Goal: Task Accomplishment & Management: Manage account settings

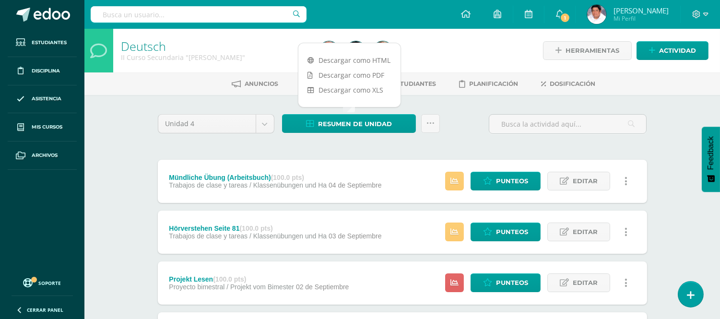
click at [463, 137] on div "Unidad 4 Unidad 1 Unidad 2 Unidad 3 Unidad 4 Resumen de unidad Subir actividade…" at bounding box center [402, 127] width 497 height 27
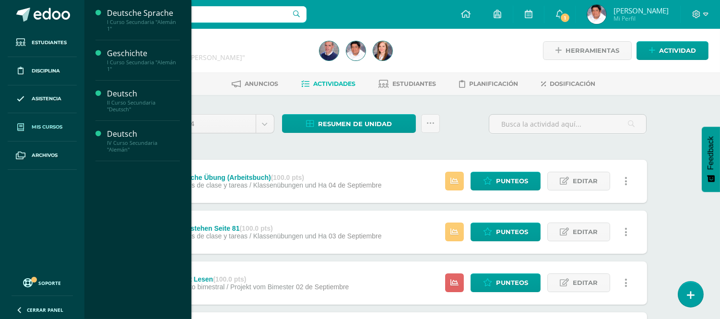
click at [39, 124] on span "Mis cursos" at bounding box center [47, 127] width 31 height 8
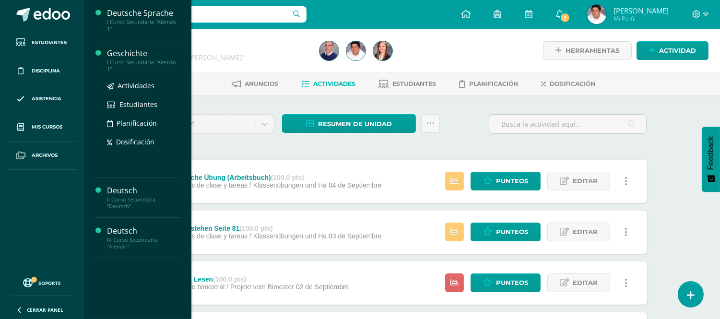
click at [126, 51] on div "Geschichte" at bounding box center [143, 53] width 73 height 11
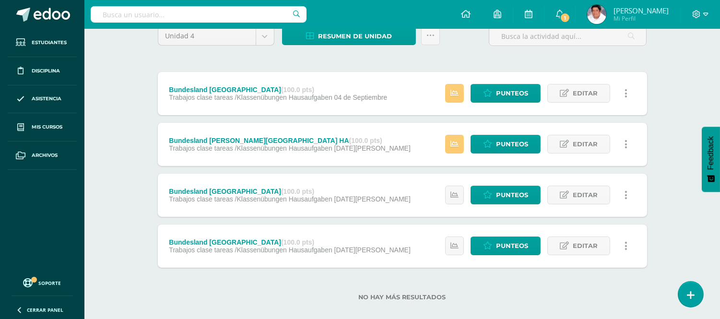
scroll to position [99, 0]
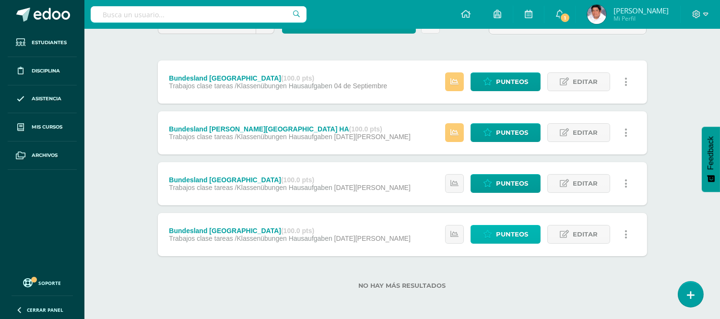
click at [501, 233] on span "Punteos" at bounding box center [512, 234] width 32 height 18
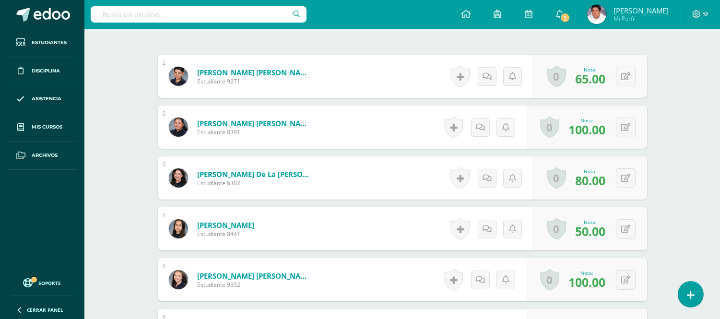
scroll to position [320, 0]
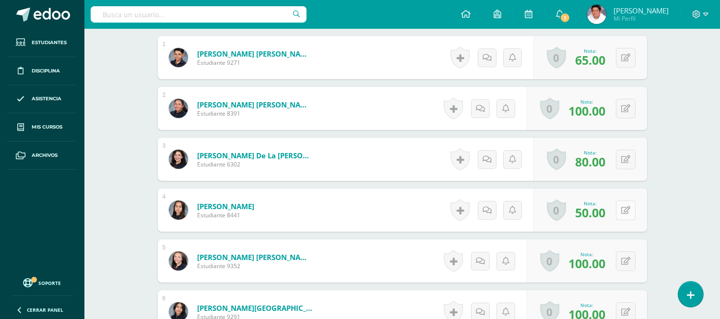
click at [626, 208] on icon at bounding box center [625, 210] width 9 height 8
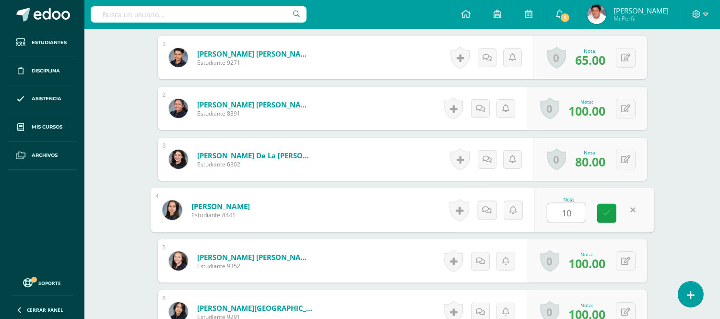
type input "100"
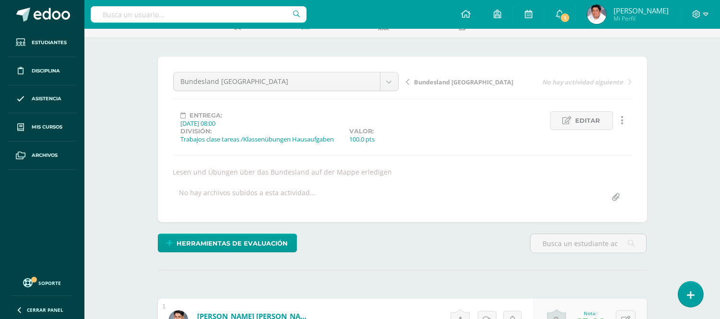
scroll to position [0, 0]
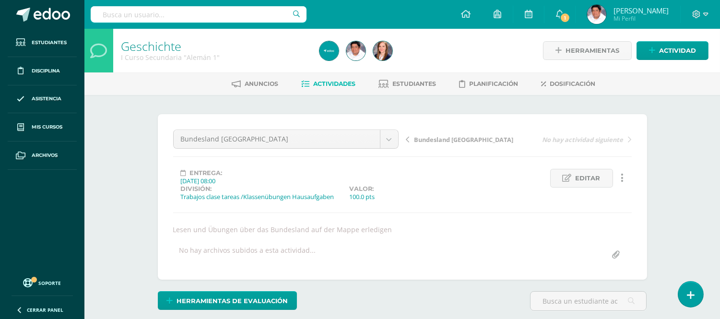
click at [332, 79] on link "Actividades" at bounding box center [329, 83] width 54 height 15
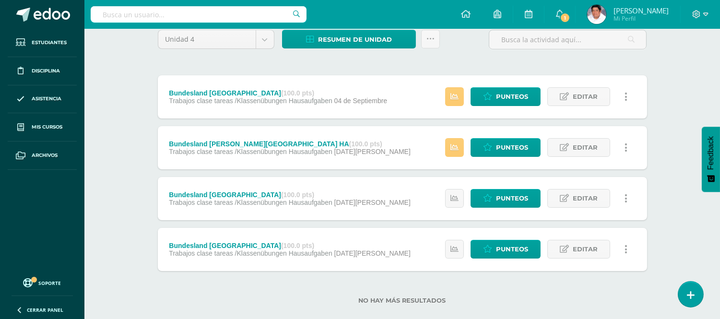
scroll to position [99, 0]
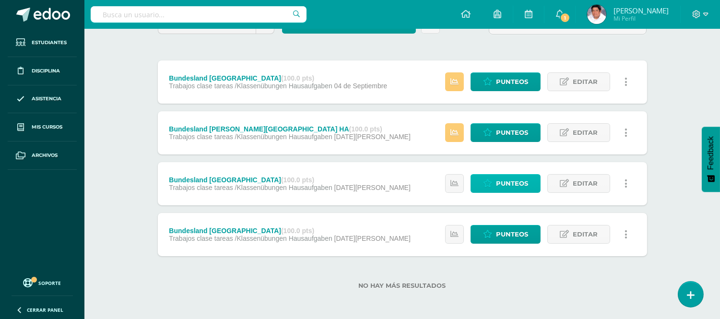
click at [498, 178] on span "Punteos" at bounding box center [512, 184] width 32 height 18
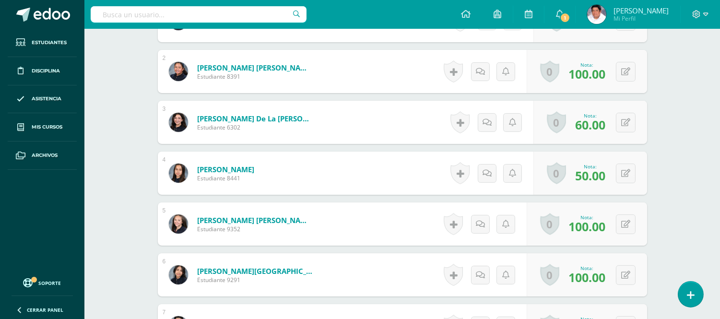
scroll to position [304, 0]
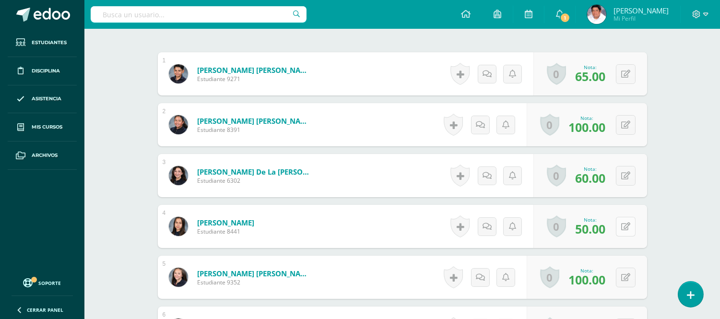
click at [620, 227] on div "0 [GEOGRAPHIC_DATA] Logros obtenidos Aún no hay logros agregados Nota: 50.00" at bounding box center [590, 226] width 114 height 43
click at [633, 223] on icon at bounding box center [632, 226] width 10 height 8
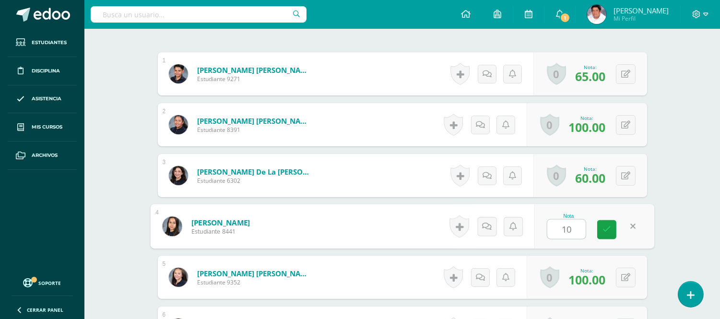
type input "100"
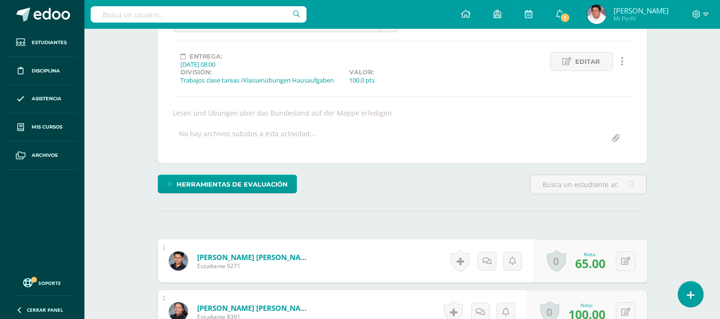
scroll to position [0, 0]
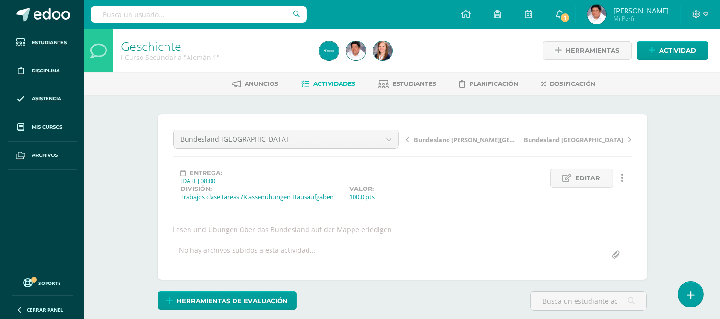
click at [324, 82] on span "Actividades" at bounding box center [335, 83] width 42 height 7
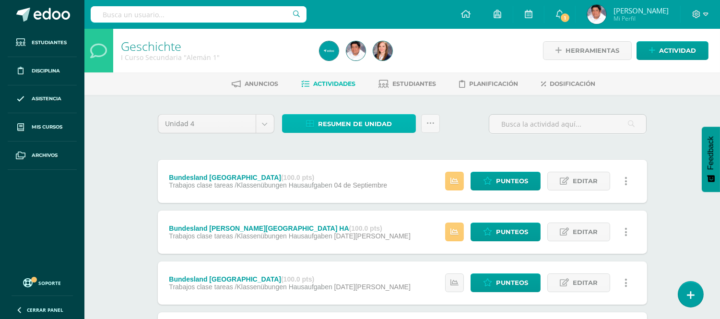
click at [333, 123] on span "Resumen de unidad" at bounding box center [355, 124] width 74 height 18
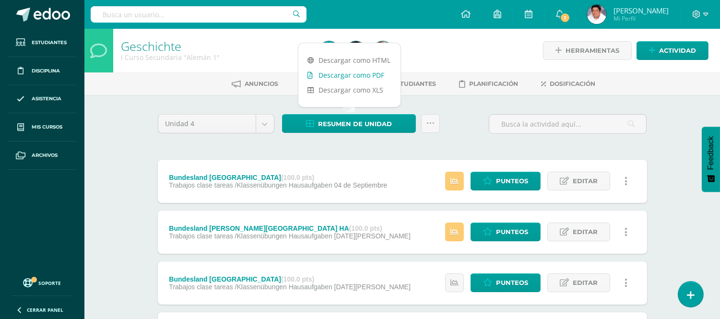
click at [343, 77] on link "Descargar como PDF" at bounding box center [349, 75] width 102 height 15
click at [501, 227] on span "Punteos" at bounding box center [512, 232] width 32 height 18
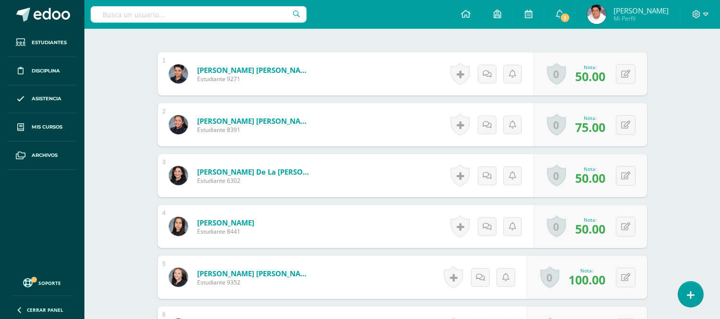
scroll to position [304, 0]
click at [627, 175] on icon at bounding box center [632, 175] width 10 height 8
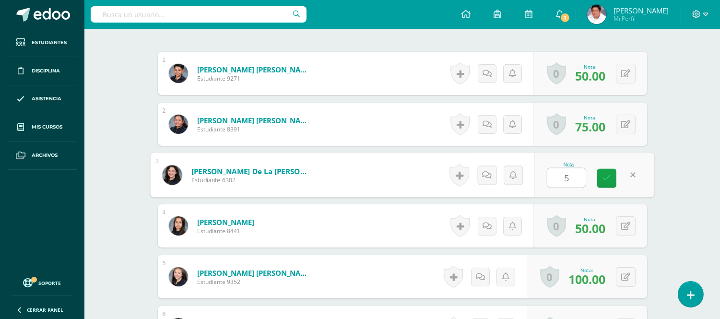
type input "55"
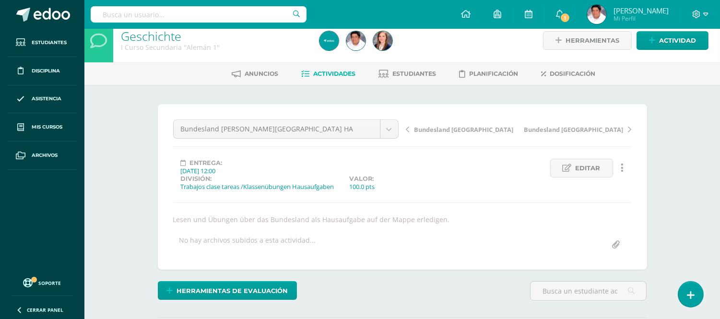
scroll to position [0, 0]
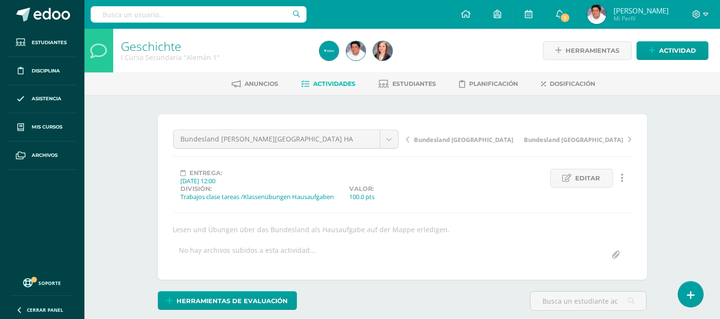
click at [328, 82] on span "Actividades" at bounding box center [335, 83] width 42 height 7
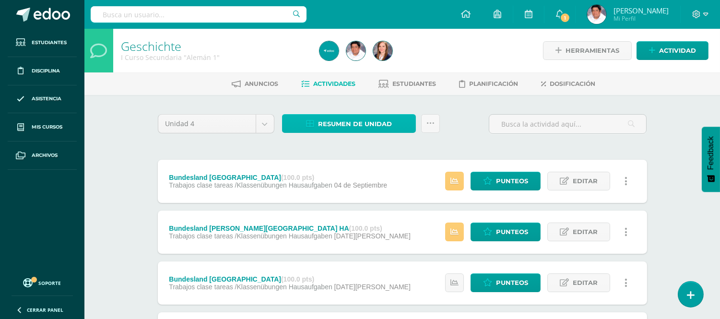
click at [361, 117] on span "Resumen de unidad" at bounding box center [355, 124] width 74 height 18
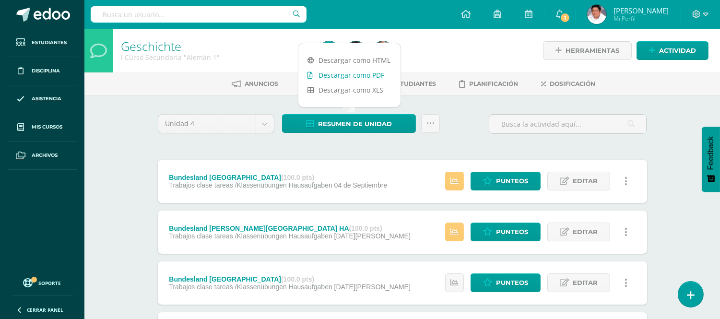
click at [350, 75] on link "Descargar como PDF" at bounding box center [349, 75] width 102 height 15
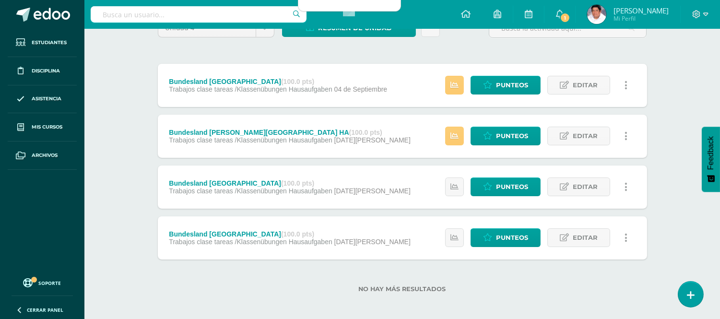
scroll to position [99, 0]
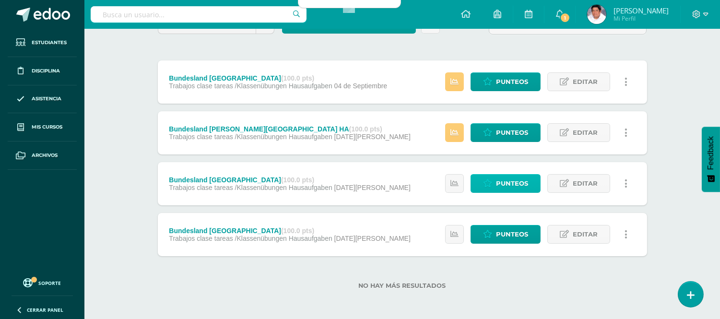
click at [513, 181] on span "Punteos" at bounding box center [512, 184] width 32 height 18
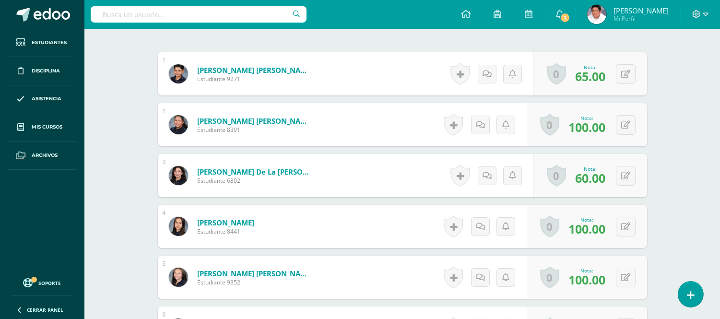
scroll to position [304, 0]
click at [624, 175] on button at bounding box center [632, 175] width 20 height 20
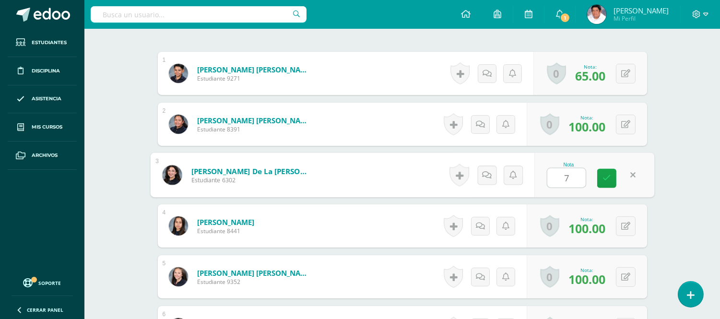
type input "70"
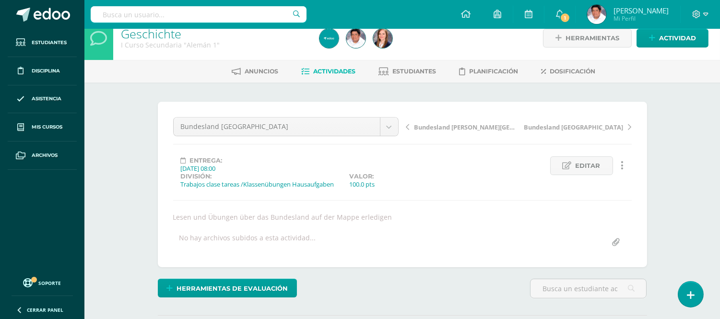
scroll to position [0, 0]
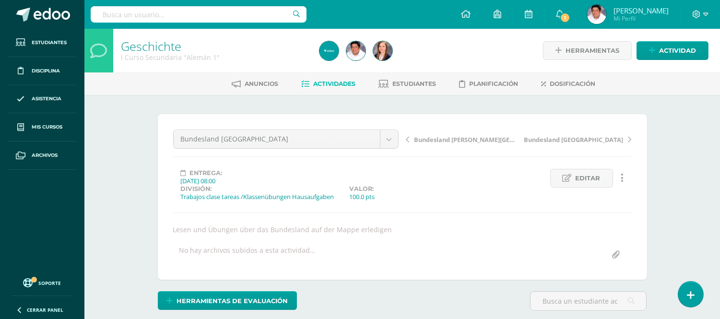
click at [330, 79] on link "Actividades" at bounding box center [329, 83] width 54 height 15
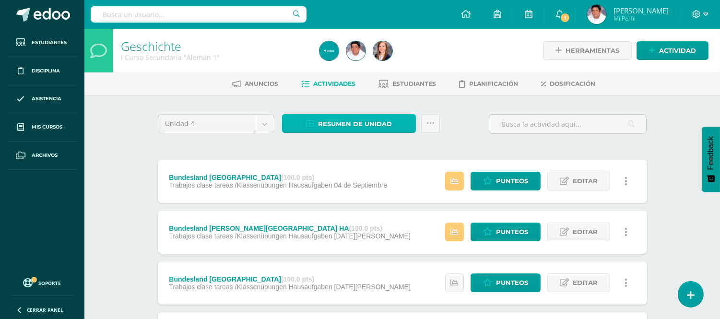
click at [322, 120] on span "Resumen de unidad" at bounding box center [355, 124] width 74 height 18
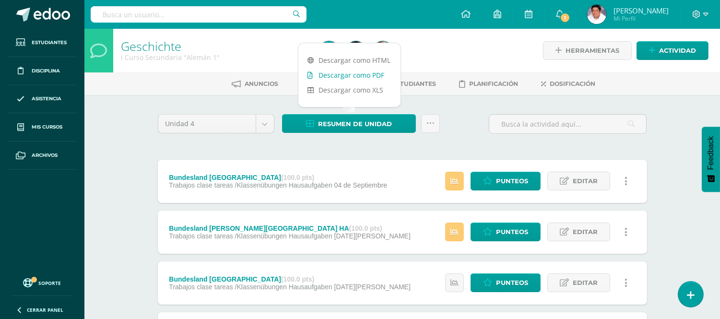
click at [332, 73] on link "Descargar como PDF" at bounding box center [349, 75] width 102 height 15
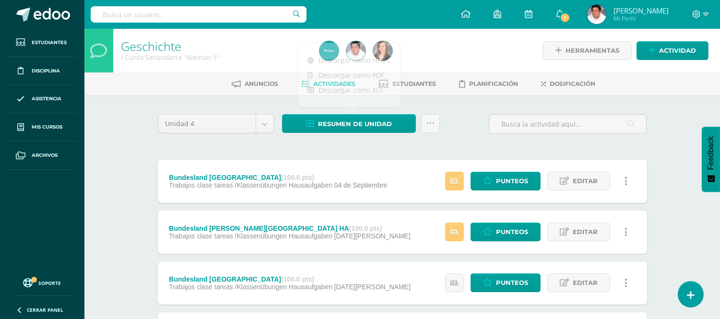
click at [136, 133] on div "Geschichte I Curso Secundaria "Alemán 1" Herramientas Detalle de asistencias Ac…" at bounding box center [401, 224] width 635 height 390
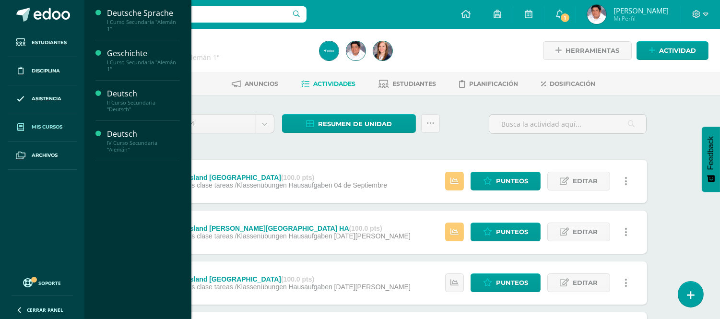
click at [33, 130] on span "Mis cursos" at bounding box center [47, 127] width 31 height 8
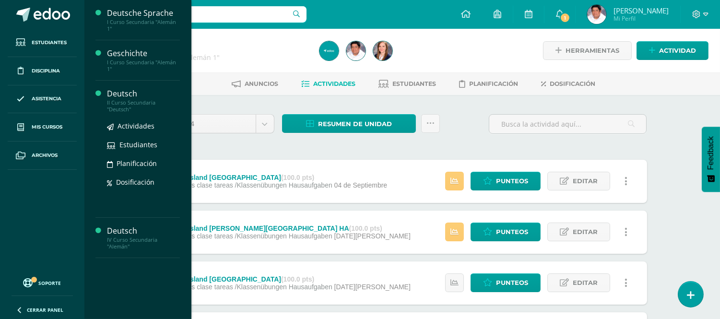
click at [128, 96] on div "Deutsch" at bounding box center [143, 93] width 73 height 11
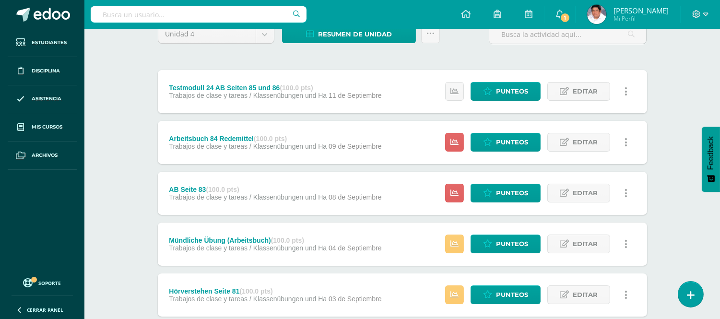
scroll to position [106, 0]
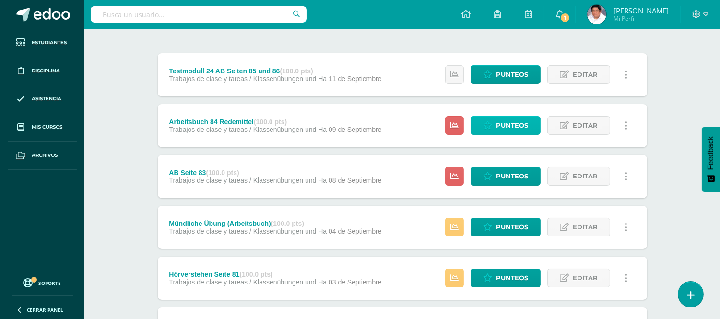
click at [507, 125] on span "Punteos" at bounding box center [512, 126] width 32 height 18
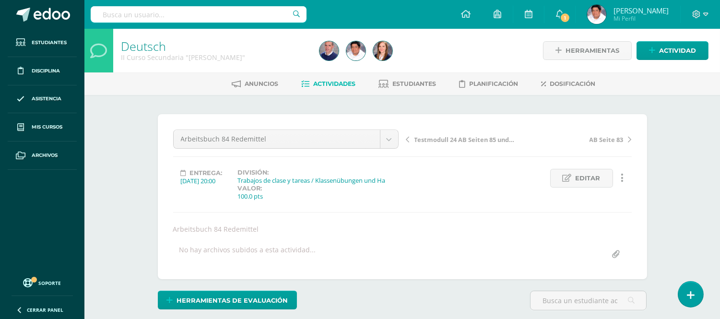
scroll to position [0, 0]
click at [325, 82] on span "Actividades" at bounding box center [335, 83] width 42 height 7
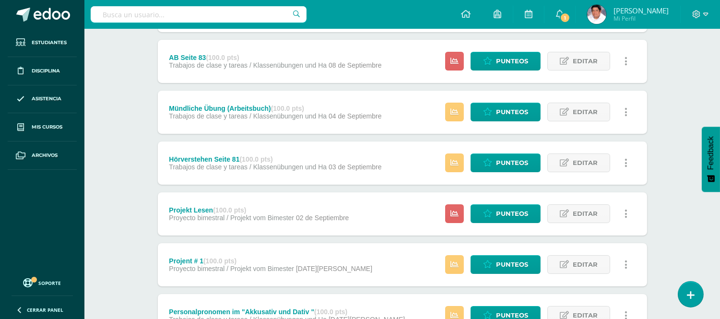
scroll to position [266, 0]
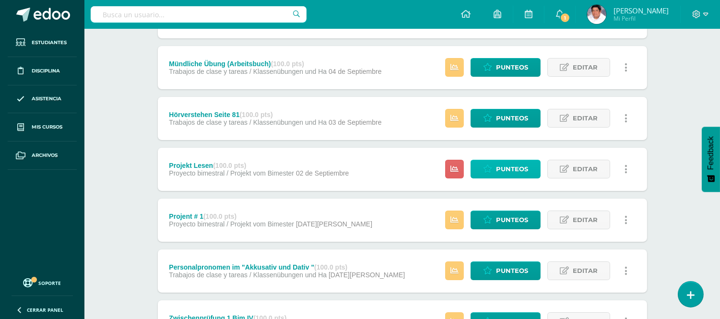
click at [503, 164] on span "Punteos" at bounding box center [512, 169] width 32 height 18
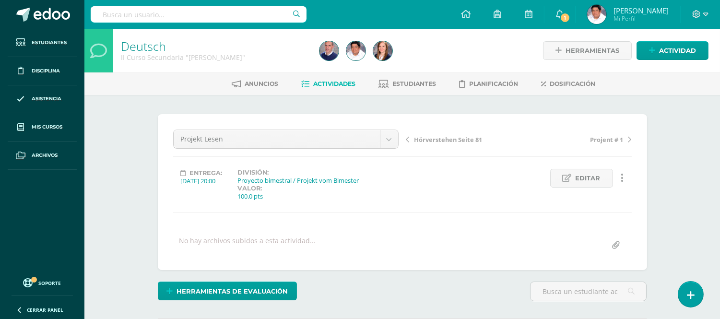
click at [319, 87] on span "Actividades" at bounding box center [335, 83] width 42 height 7
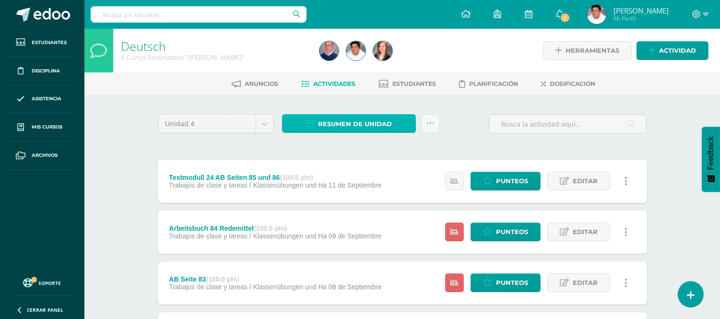
click at [360, 123] on span "Resumen de unidad" at bounding box center [355, 124] width 74 height 18
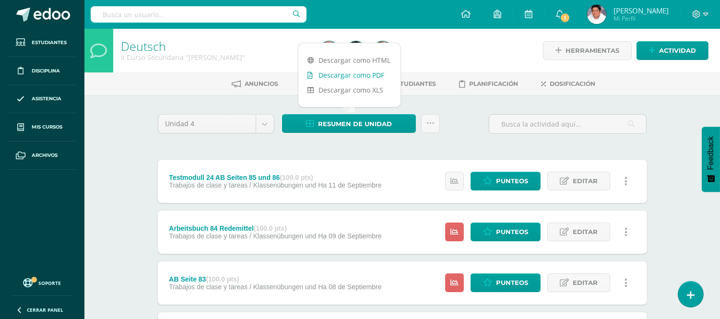
click at [348, 74] on link "Descargar como PDF" at bounding box center [349, 75] width 102 height 15
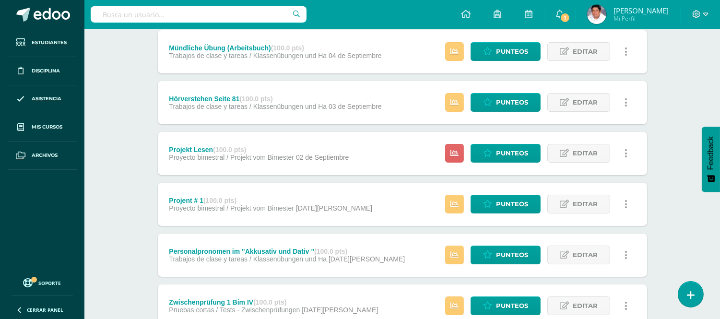
scroll to position [319, 0]
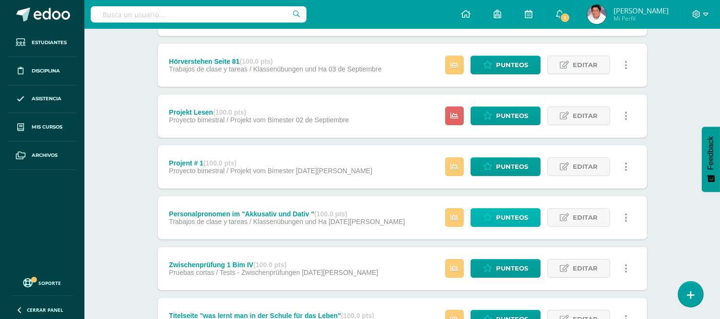
click at [490, 211] on link "Punteos" at bounding box center [505, 217] width 70 height 19
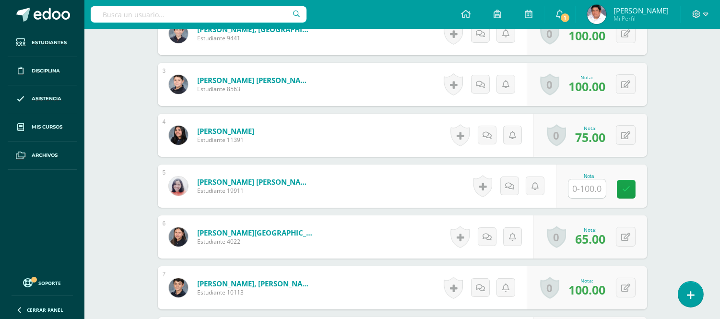
scroll to position [406, 0]
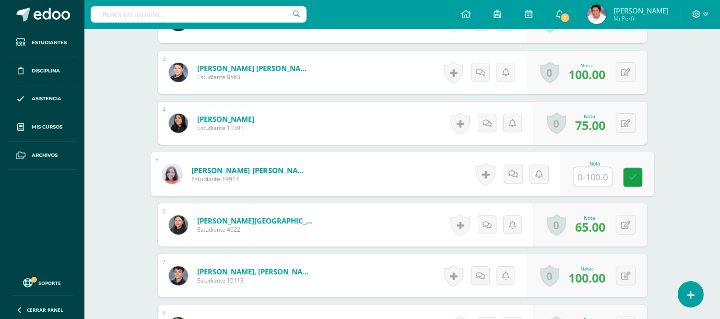
click at [589, 177] on input "text" at bounding box center [592, 176] width 38 height 19
type input "50"
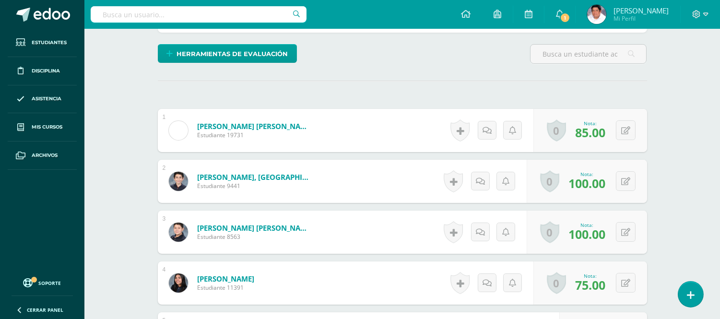
scroll to position [0, 0]
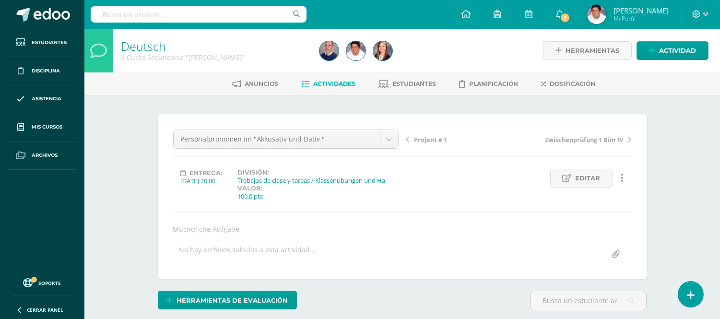
click at [322, 85] on span "Actividades" at bounding box center [335, 83] width 42 height 7
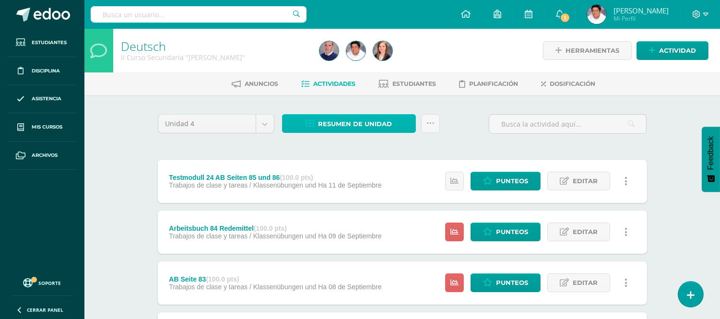
click at [346, 125] on span "Resumen de unidad" at bounding box center [355, 124] width 74 height 18
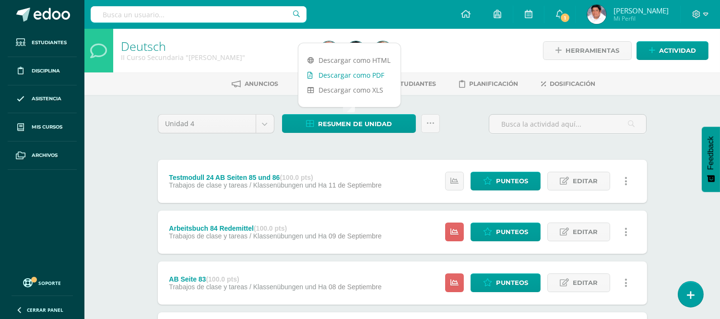
click at [352, 73] on link "Descargar como PDF" at bounding box center [349, 75] width 102 height 15
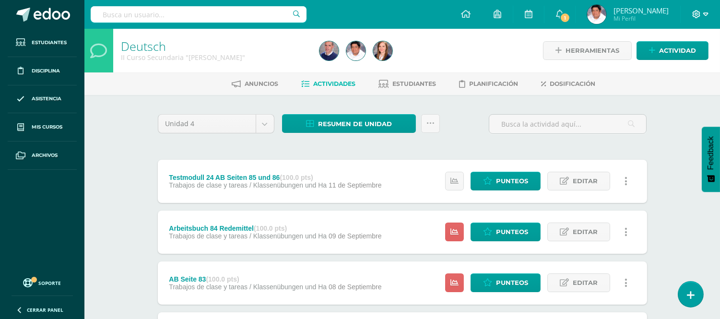
click at [703, 13] on icon at bounding box center [705, 13] width 5 height 3
click at [670, 65] on span "Cerrar sesión" at bounding box center [675, 64] width 43 height 9
